Goal: Task Accomplishment & Management: Use online tool/utility

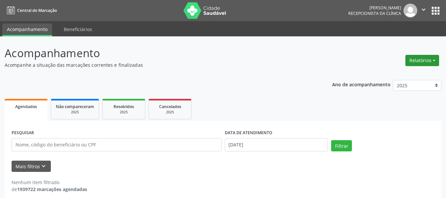
click at [430, 62] on button "Relatórios" at bounding box center [422, 60] width 34 height 11
click at [409, 74] on link "Agendamentos" at bounding box center [403, 74] width 71 height 9
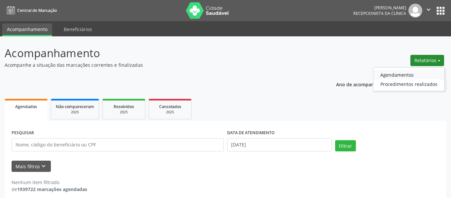
select select "9"
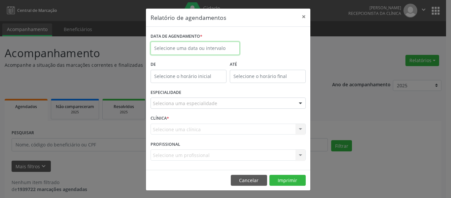
click at [165, 52] on input "text" at bounding box center [194, 48] width 89 height 13
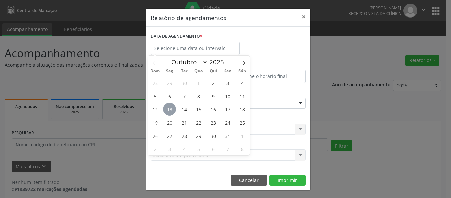
click at [172, 112] on span "13" at bounding box center [169, 109] width 13 height 13
type input "[DATE]"
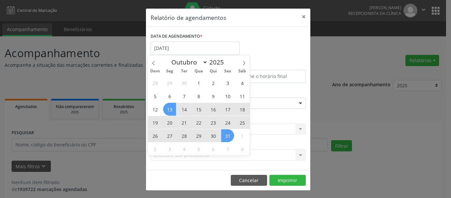
click at [224, 132] on span "31" at bounding box center [227, 135] width 13 height 13
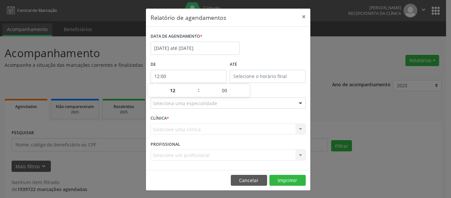
click at [200, 76] on input "12:00" at bounding box center [188, 76] width 76 height 13
click at [196, 94] on span at bounding box center [195, 93] width 5 height 7
type input "11:00"
type input "11"
click at [196, 94] on span at bounding box center [195, 93] width 5 height 7
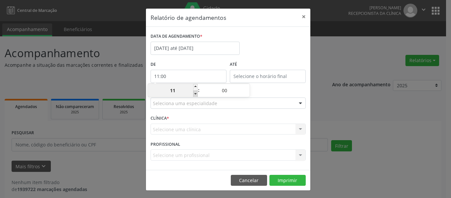
type input "10:00"
type input "10"
click at [196, 94] on span at bounding box center [195, 93] width 5 height 7
type input "09:00"
type input "09"
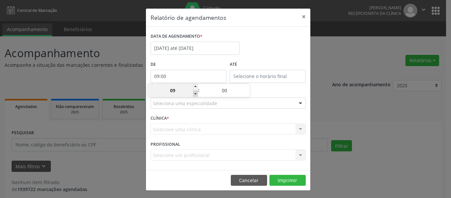
click at [196, 94] on span at bounding box center [195, 93] width 5 height 7
type input "08:00"
type input "08"
click at [196, 94] on span at bounding box center [195, 93] width 5 height 7
type input "07:00"
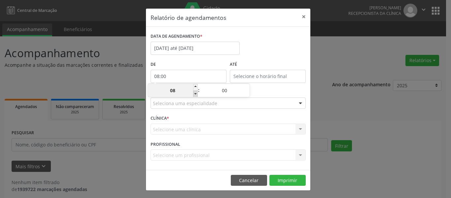
type input "07"
click at [196, 94] on span at bounding box center [195, 93] width 5 height 7
type input "06:00"
type input "06"
click at [255, 48] on div "DATA DE AGENDAMENTO * [DATE] até [DATE]" at bounding box center [228, 45] width 158 height 28
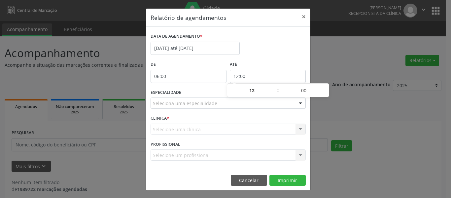
click at [270, 73] on input "12:00" at bounding box center [268, 76] width 76 height 13
click at [274, 87] on span at bounding box center [274, 87] width 5 height 7
type input "13:00"
type input "13"
click at [274, 87] on span at bounding box center [274, 87] width 5 height 7
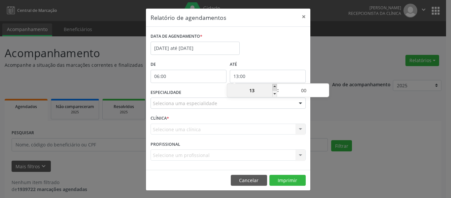
type input "14:00"
type input "14"
click at [274, 87] on span at bounding box center [274, 87] width 5 height 7
type input "15:00"
type input "15"
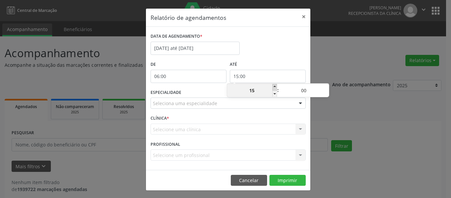
click at [274, 87] on span at bounding box center [274, 87] width 5 height 7
type input "16:00"
type input "16"
click at [274, 87] on span at bounding box center [274, 87] width 5 height 7
type input "17:00"
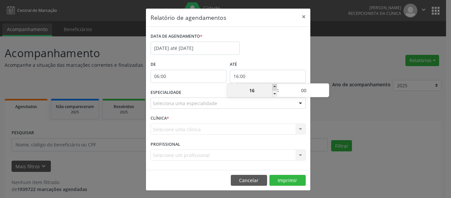
type input "17"
click at [274, 87] on span at bounding box center [274, 87] width 5 height 7
type input "18:00"
type input "18"
click at [274, 87] on span at bounding box center [274, 87] width 5 height 7
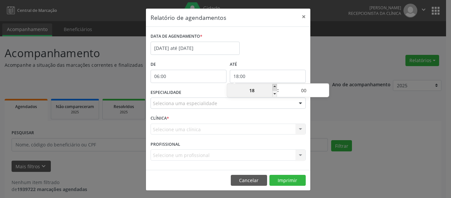
type input "19:00"
type input "19"
click at [274, 87] on span at bounding box center [274, 87] width 5 height 7
type input "20:00"
type input "20"
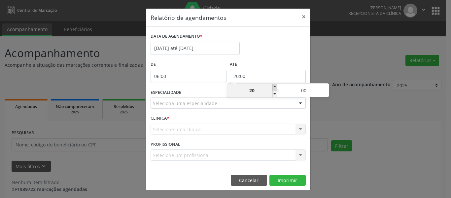
click at [274, 87] on span at bounding box center [274, 87] width 5 height 7
type input "21:00"
type input "21"
click at [274, 87] on span at bounding box center [274, 87] width 5 height 7
type input "22:00"
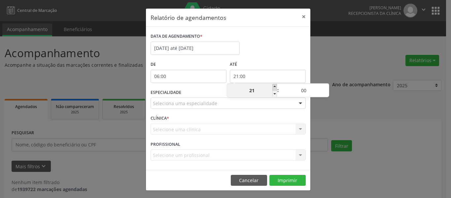
type input "22"
click at [275, 87] on span at bounding box center [274, 87] width 5 height 7
type input "23:00"
type input "23"
click at [275, 87] on span at bounding box center [274, 87] width 5 height 7
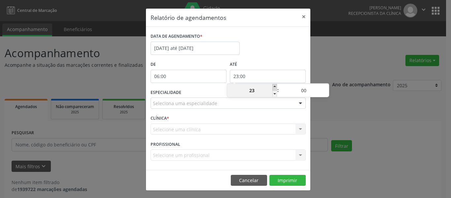
type input "06:00"
type input "06"
click at [275, 87] on span at bounding box center [274, 87] width 5 height 7
type input "07:00"
type input "07"
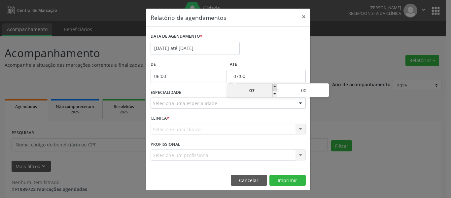
click at [275, 87] on span at bounding box center [274, 87] width 5 height 7
type input "08:00"
type input "08"
click at [274, 93] on span at bounding box center [274, 93] width 5 height 7
type input "07:00"
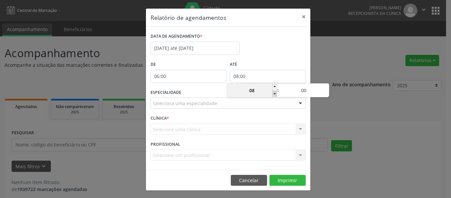
type input "07"
click at [274, 93] on span at bounding box center [274, 93] width 5 height 7
type input "06:00"
click at [274, 93] on span at bounding box center [274, 93] width 5 height 7
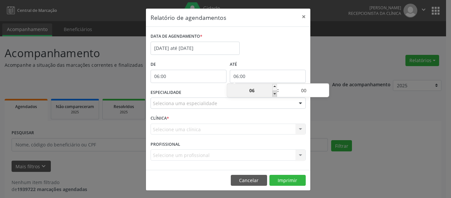
click at [274, 93] on span at bounding box center [274, 93] width 5 height 7
type input "06"
click at [274, 79] on input "06:00" at bounding box center [268, 76] width 76 height 13
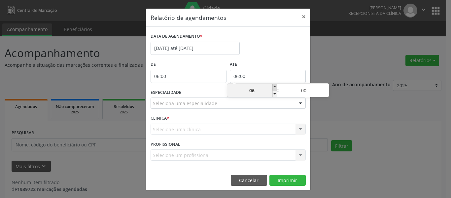
click at [275, 85] on span at bounding box center [274, 87] width 5 height 7
type input "07:00"
type input "07"
click at [275, 85] on span at bounding box center [274, 87] width 5 height 7
type input "08:00"
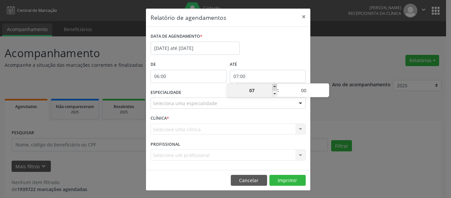
type input "08"
click at [275, 85] on span at bounding box center [274, 87] width 5 height 7
type input "09:00"
type input "09"
click at [275, 85] on span at bounding box center [274, 87] width 5 height 7
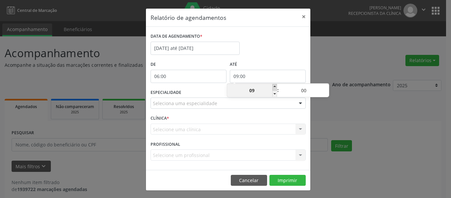
type input "10:00"
type input "10"
click at [275, 85] on span at bounding box center [274, 87] width 5 height 7
type input "11:00"
type input "11"
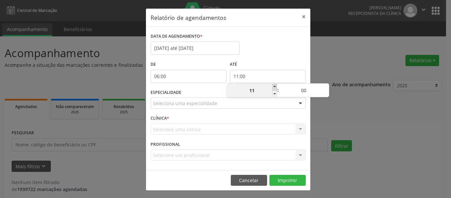
click at [275, 85] on span at bounding box center [274, 87] width 5 height 7
type input "12:00"
type input "12"
click at [274, 85] on span at bounding box center [274, 87] width 5 height 7
type input "13:00"
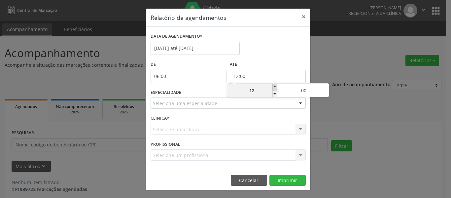
type input "13"
click at [274, 85] on span at bounding box center [274, 87] width 5 height 7
type input "14:00"
type input "14"
click at [274, 85] on span at bounding box center [274, 87] width 5 height 7
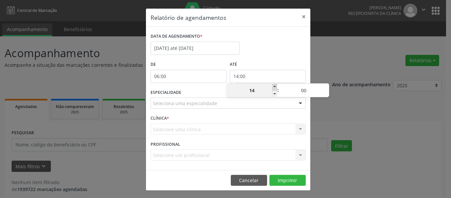
type input "15:00"
type input "15"
click at [274, 85] on span at bounding box center [274, 87] width 5 height 7
type input "16:00"
type input "16"
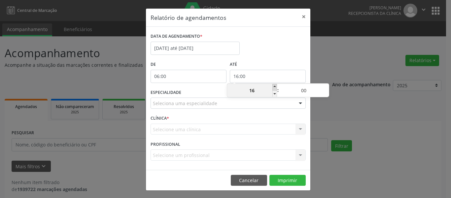
click at [274, 85] on span at bounding box center [274, 87] width 5 height 7
type input "17:00"
type input "17"
click at [274, 85] on span at bounding box center [274, 87] width 5 height 7
type input "18:00"
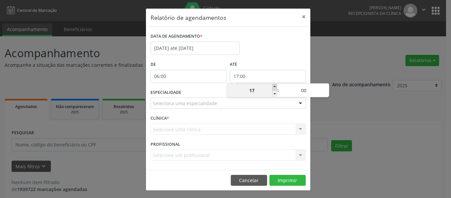
type input "18"
click at [274, 85] on span at bounding box center [274, 87] width 5 height 7
type input "19:00"
type input "19"
click at [274, 60] on label "ATÉ" at bounding box center [268, 64] width 76 height 10
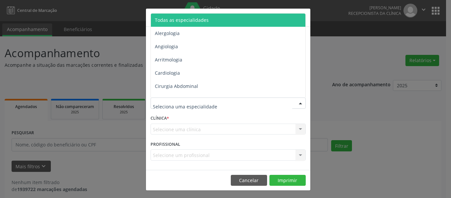
click at [246, 104] on div at bounding box center [227, 102] width 155 height 11
click at [204, 21] on span "Todas as especialidades" at bounding box center [182, 20] width 54 height 6
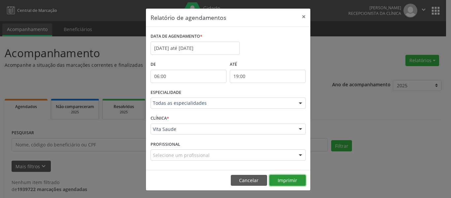
click at [281, 180] on button "Imprimir" at bounding box center [287, 180] width 36 height 11
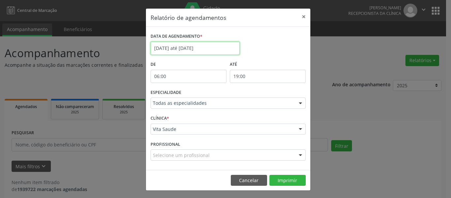
click at [221, 47] on input "[DATE] até [DATE]" at bounding box center [194, 48] width 89 height 13
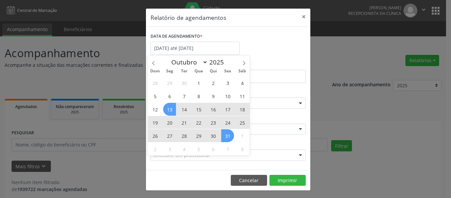
click at [182, 109] on span "14" at bounding box center [183, 109] width 13 height 13
type input "[DATE]"
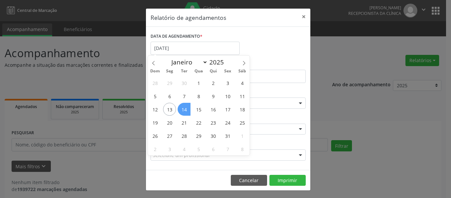
click at [183, 107] on span "14" at bounding box center [183, 109] width 13 height 13
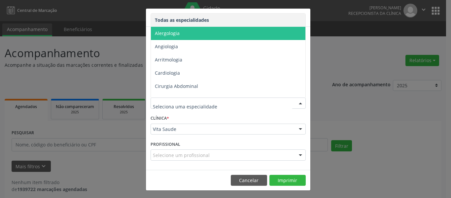
click at [183, 107] on div at bounding box center [227, 102] width 155 height 11
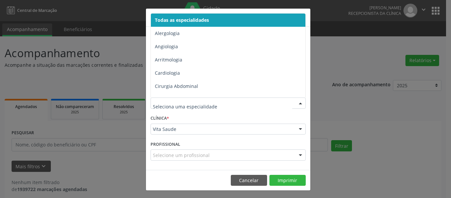
click at [164, 18] on span "Todas as especialidades" at bounding box center [182, 20] width 54 height 6
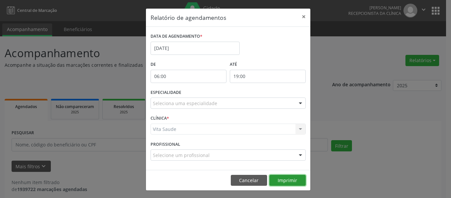
click at [284, 177] on button "Imprimir" at bounding box center [287, 180] width 36 height 11
